Goal: Information Seeking & Learning: Learn about a topic

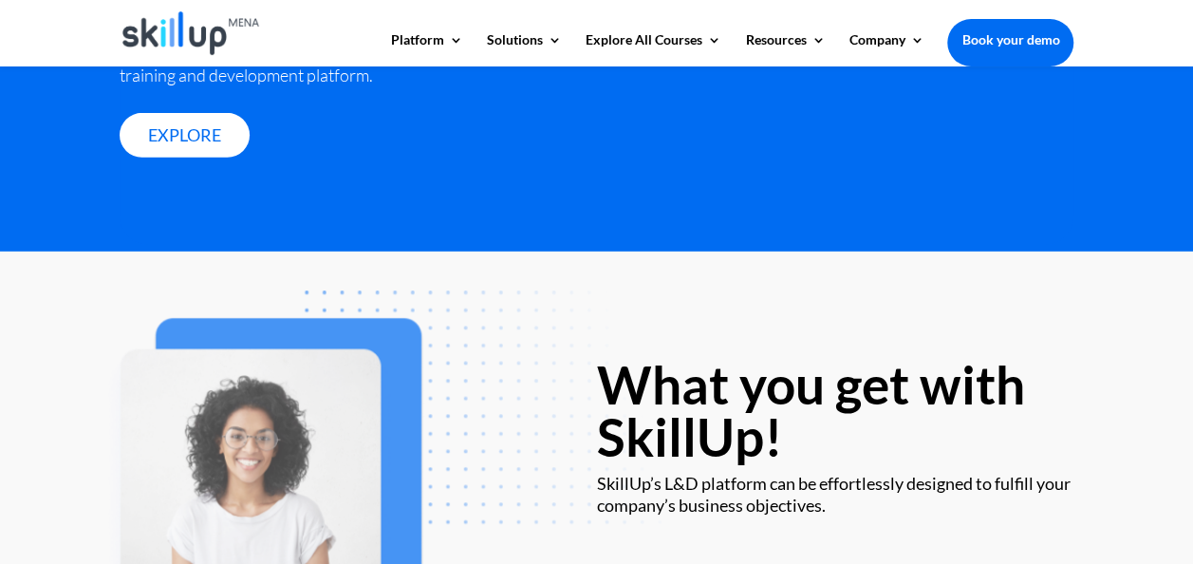
scroll to position [2961, 0]
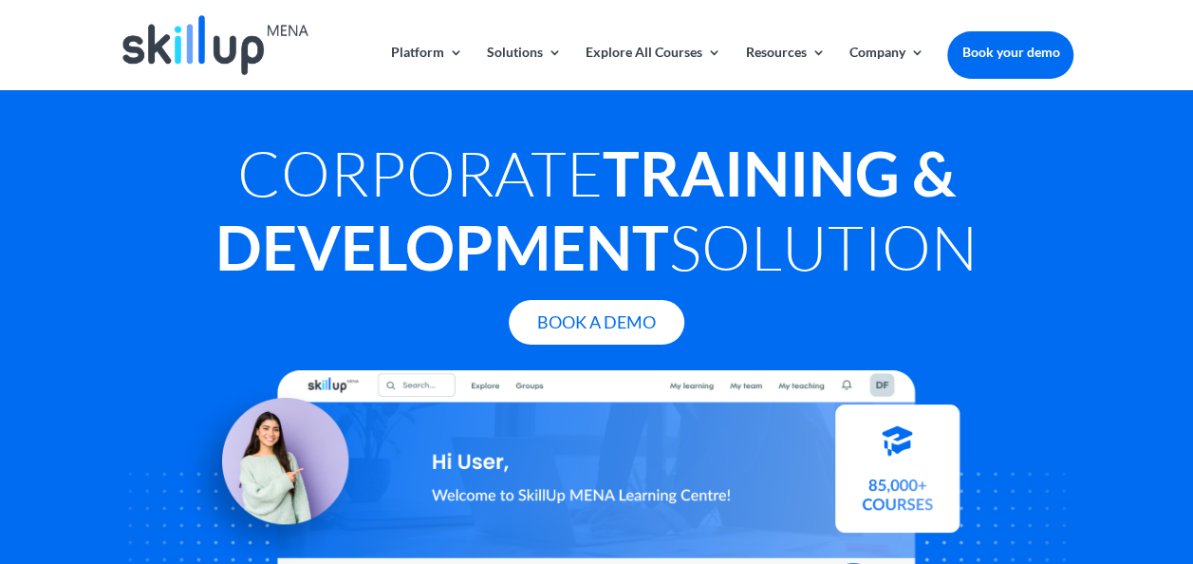
click at [216, 44] on img at bounding box center [215, 45] width 186 height 60
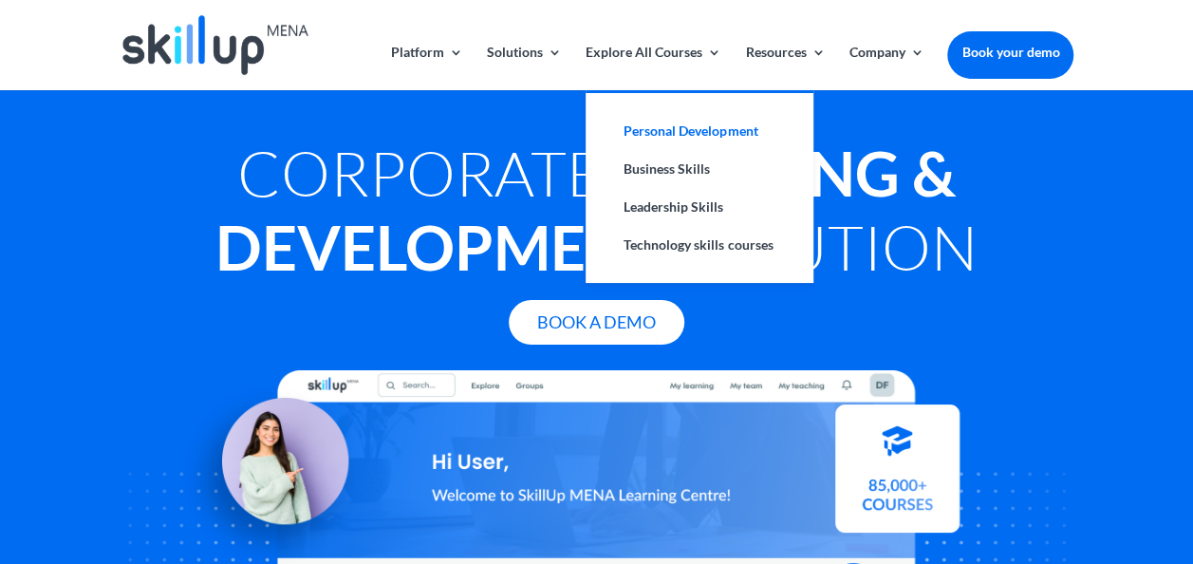
click at [722, 123] on link "Personal Development" at bounding box center [700, 131] width 190 height 38
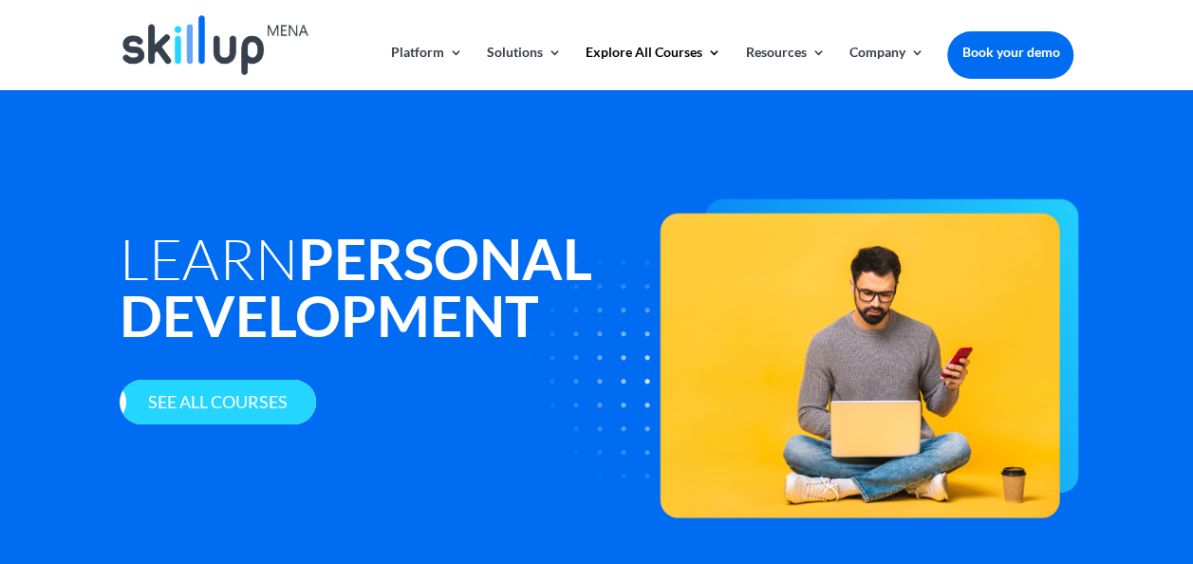
click at [293, 408] on link "See all courses" at bounding box center [218, 402] width 197 height 45
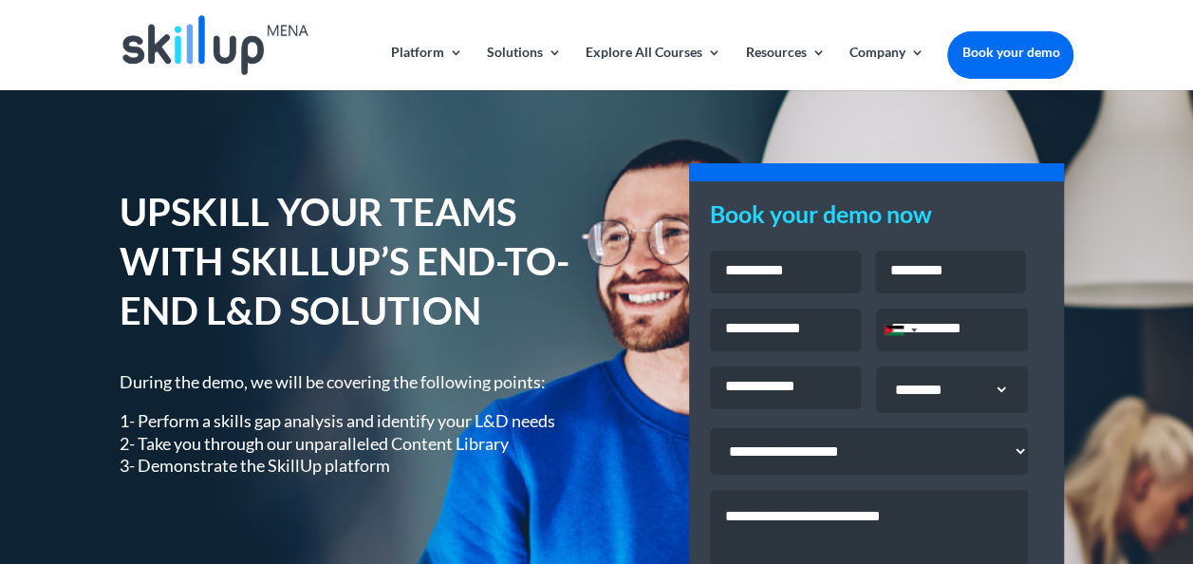
click at [194, 43] on img at bounding box center [215, 45] width 186 height 60
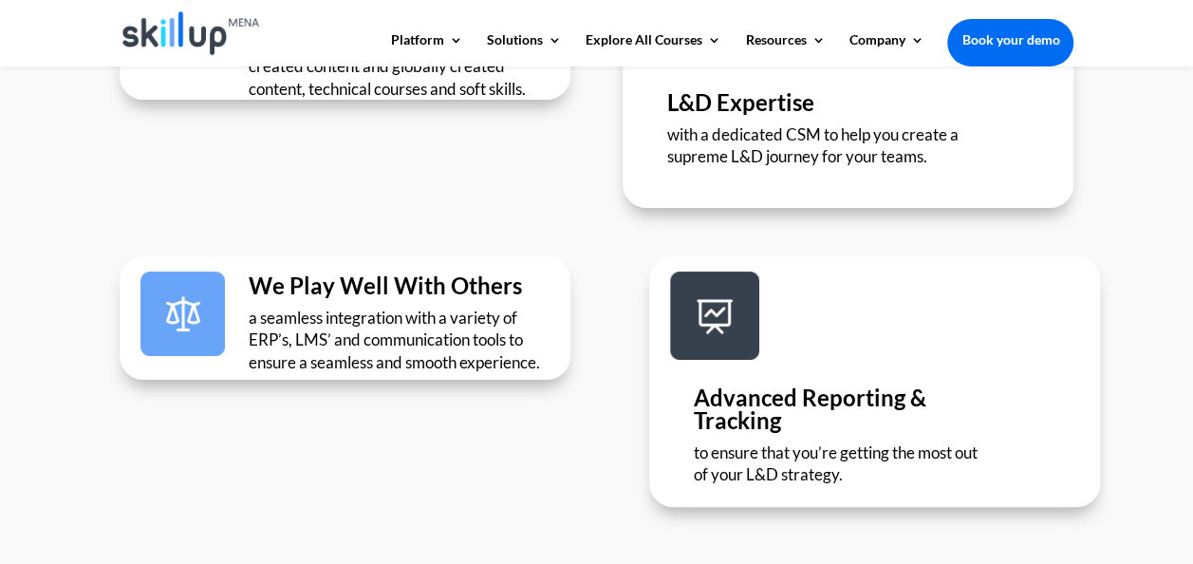
scroll to position [3670, 0]
